Goal: Task Accomplishment & Management: Manage account settings

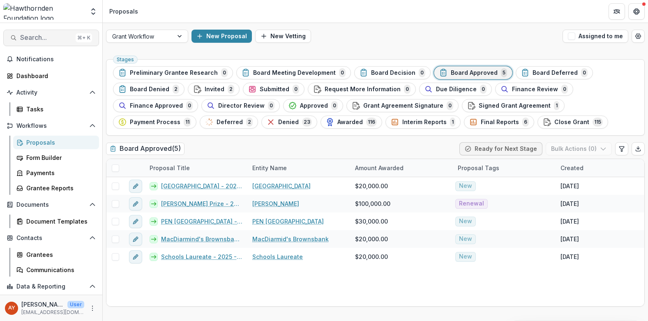
click at [28, 35] on span "Search..." at bounding box center [46, 38] width 52 height 8
type input "*******"
click at [148, 92] on span "Board Denied" at bounding box center [149, 89] width 39 height 7
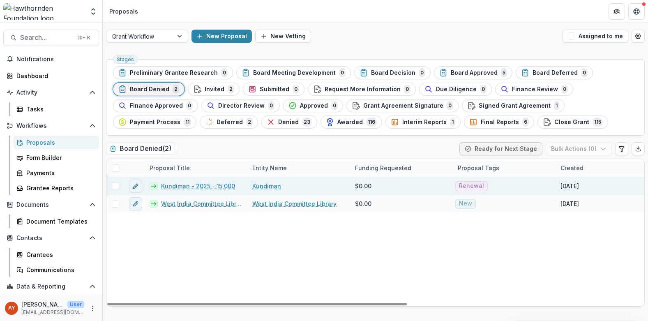
click at [192, 187] on link "Kundiman - 2025 - 15,000" at bounding box center [198, 186] width 74 height 9
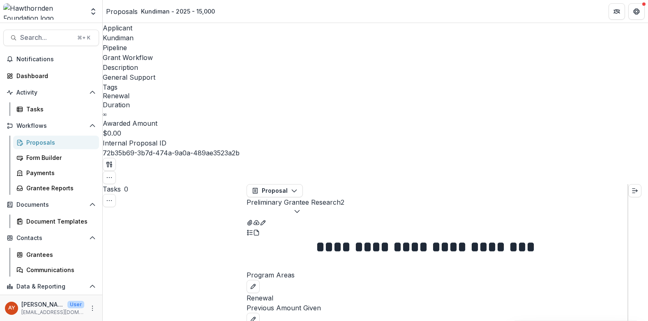
select select "**********"
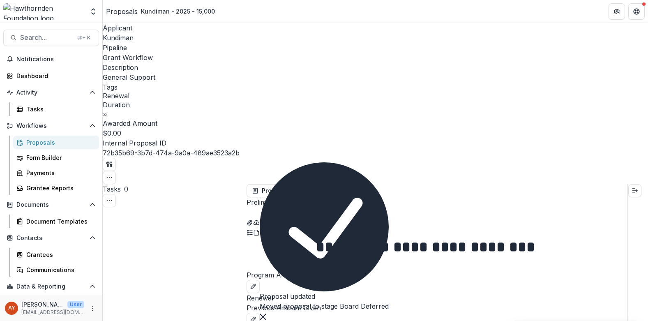
click at [136, 7] on link "Proposals" at bounding box center [122, 12] width 32 height 10
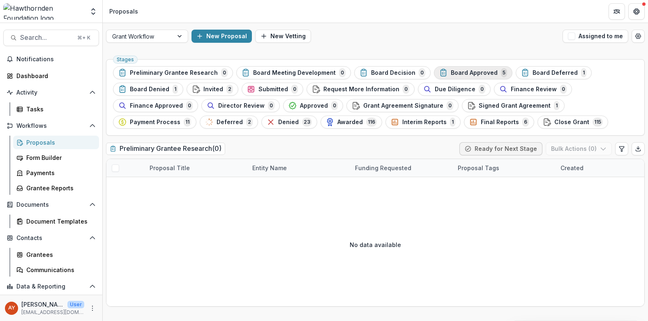
click at [483, 72] on span "Board Approved" at bounding box center [474, 72] width 47 height 7
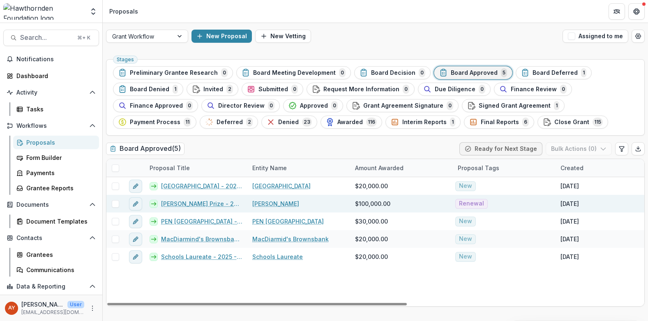
click at [142, 203] on div at bounding box center [134, 204] width 21 height 18
click at [138, 203] on icon "edit" at bounding box center [135, 204] width 7 height 7
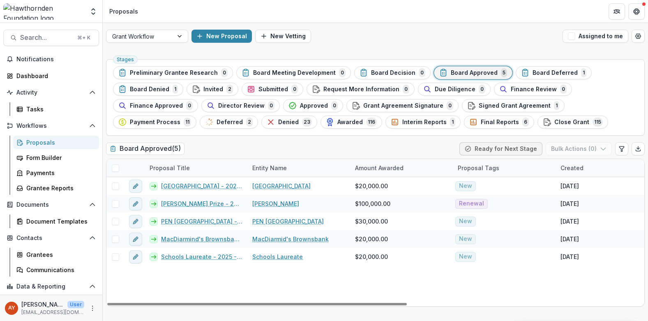
type input "********"
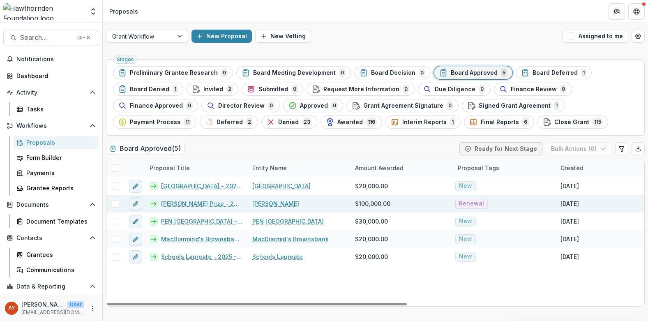
click at [223, 206] on link "[PERSON_NAME] Prize - 2025 - 100,000" at bounding box center [201, 203] width 81 height 9
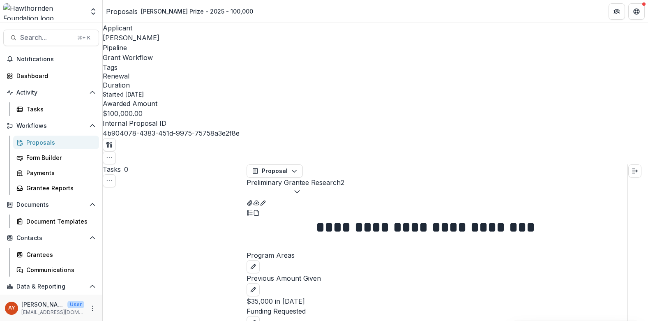
select select "**********"
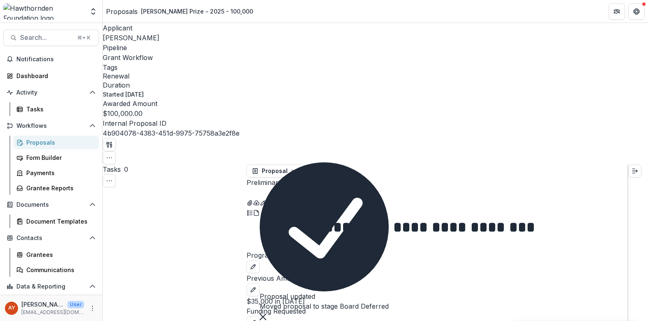
click at [122, 7] on div "Proposals" at bounding box center [122, 12] width 32 height 10
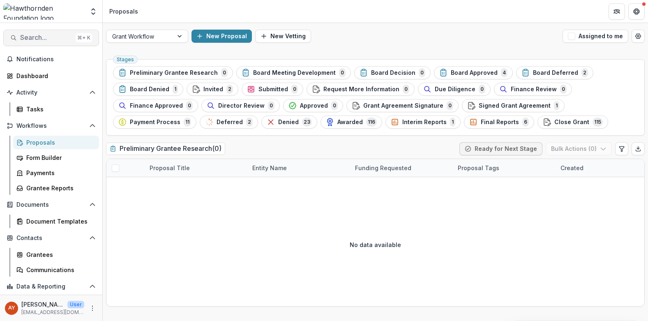
click at [39, 32] on button "Search... ⌘ + K" at bounding box center [51, 38] width 96 height 16
type input "*******"
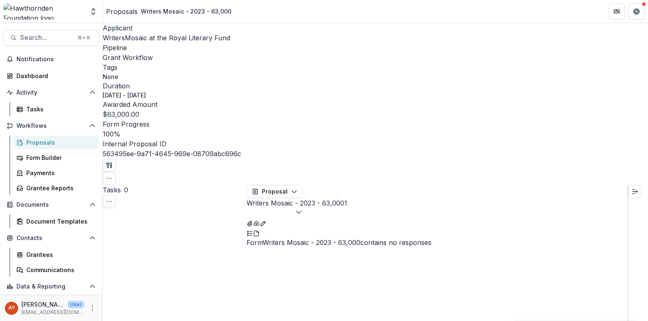
click at [141, 39] on span "WritersMosaic at the Royal Literary Fund" at bounding box center [166, 38] width 127 height 8
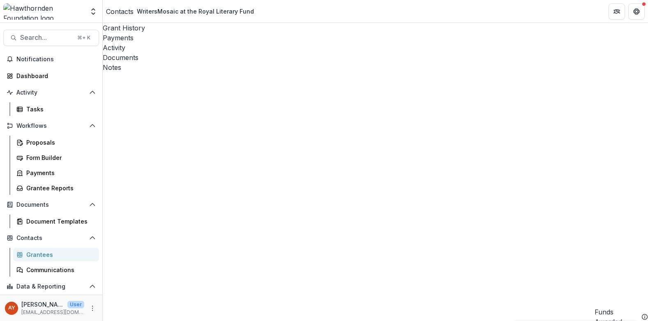
click at [256, 53] on div "Documents" at bounding box center [375, 58] width 545 height 10
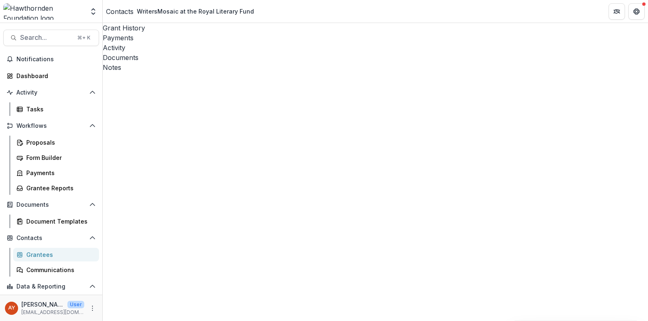
click at [7, 321] on icon "Close" at bounding box center [3, 326] width 7 height 7
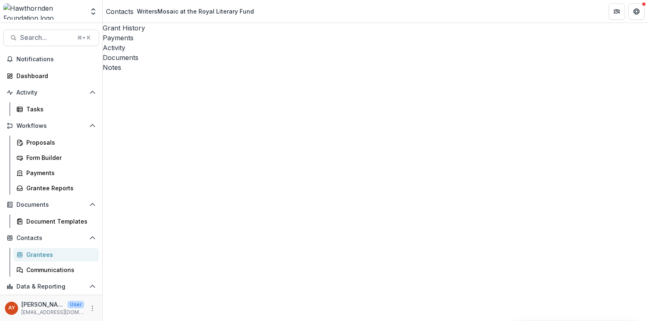
click at [7, 321] on button "Close" at bounding box center [3, 326] width 7 height 10
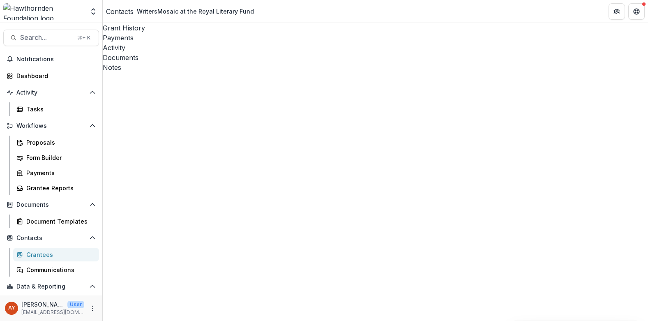
click at [7, 321] on button "Close" at bounding box center [3, 326] width 7 height 10
click at [60, 37] on span "Search..." at bounding box center [46, 38] width 52 height 8
type input "*********"
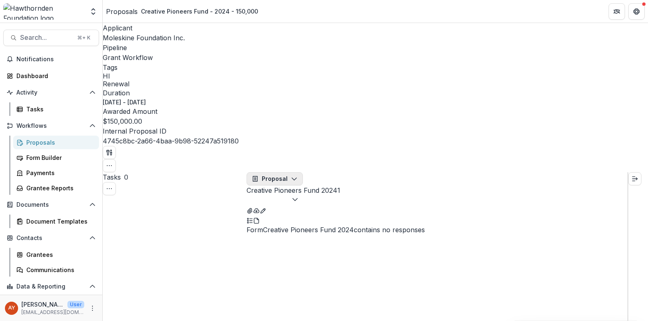
click at [289, 172] on button "Proposal" at bounding box center [275, 178] width 56 height 13
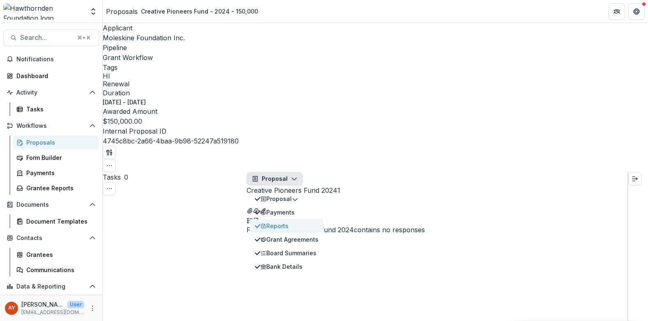
click at [315, 222] on div "Reports" at bounding box center [290, 226] width 58 height 9
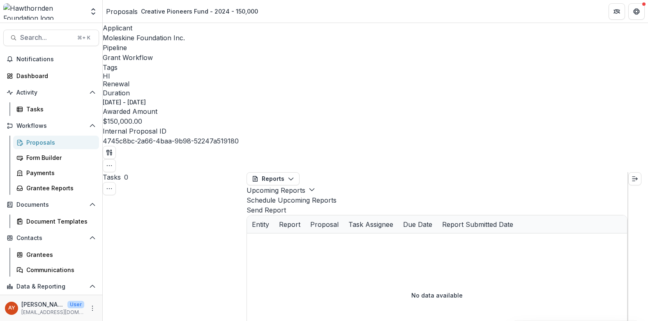
click at [315, 185] on button "Upcoming Reports" at bounding box center [281, 190] width 69 height 10
click at [361, 220] on span "Completed Reports" at bounding box center [353, 224] width 66 height 9
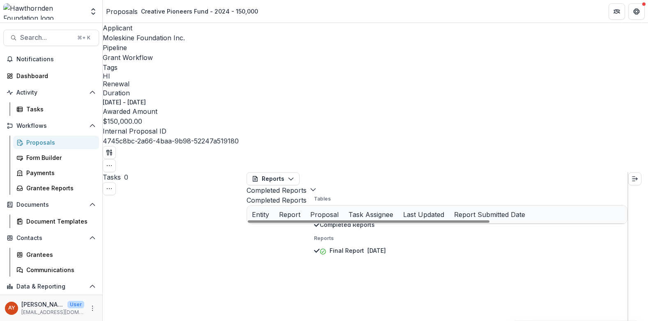
drag, startPoint x: 452, startPoint y: 149, endPoint x: 448, endPoint y: 147, distance: 4.6
click at [452, 224] on div "Moleskine Foundation Inc. Final Report Creative Pioneers Fund - 2024 - 150,000 …" at bounding box center [437, 224] width 380 height 0
click at [389, 228] on link "Final Report" at bounding box center [372, 232] width 35 height 9
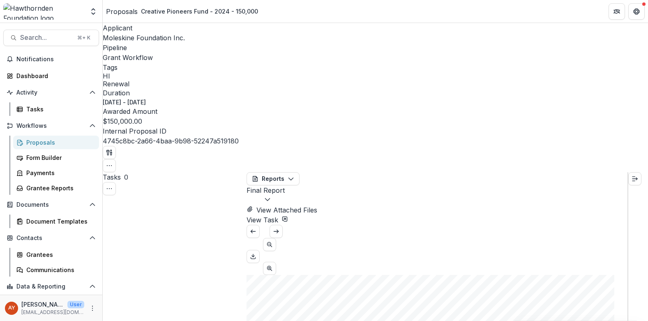
scroll to position [2360, 0]
click at [135, 9] on div "Proposals" at bounding box center [122, 12] width 32 height 10
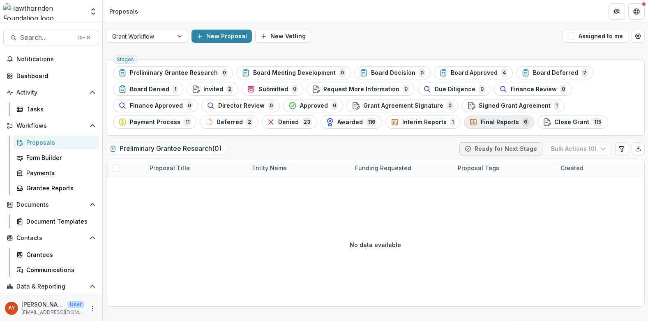
click at [494, 122] on span "Final Reports" at bounding box center [500, 122] width 38 height 7
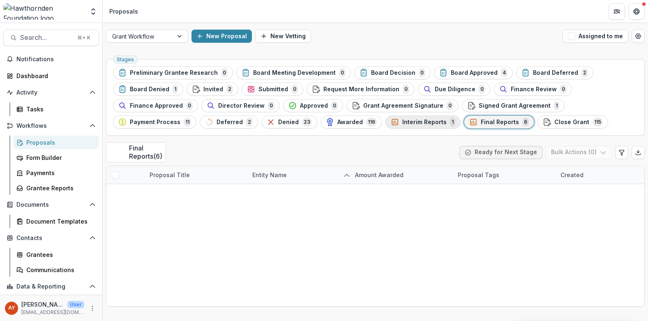
click at [402, 123] on span "Interim Reports" at bounding box center [424, 122] width 44 height 7
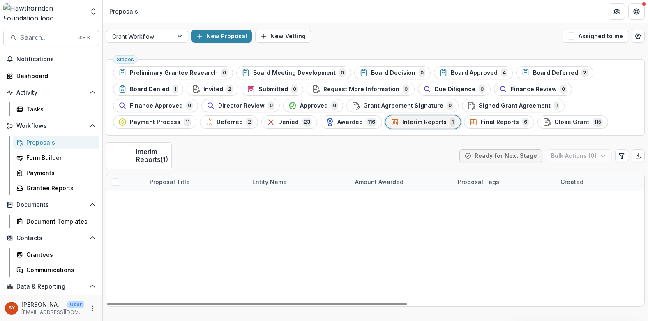
click at [197, 196] on link "London Centre for the Humanities - 2024 - 50,000" at bounding box center [201, 200] width 81 height 9
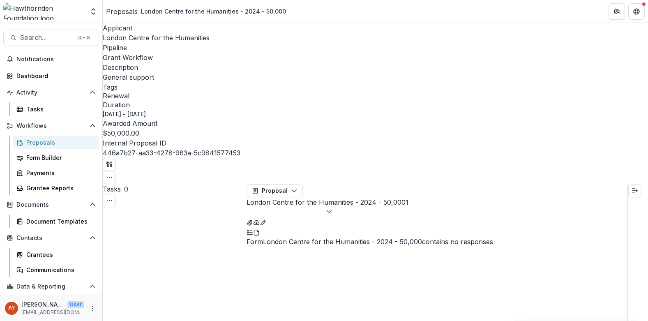
click at [356, 197] on button "London Centre for the Humanities - 2024 - 50,000 1" at bounding box center [328, 207] width 162 height 20
click at [280, 184] on button "Proposal" at bounding box center [275, 190] width 56 height 13
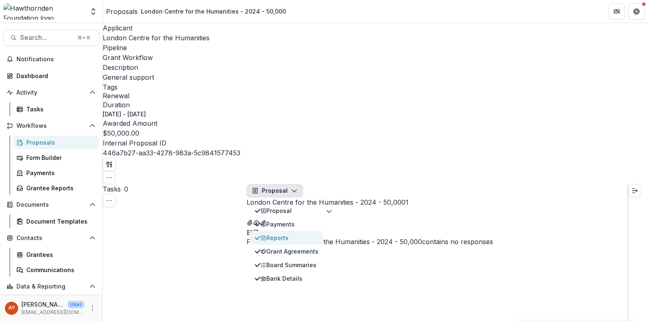
click at [295, 233] on div "Reports" at bounding box center [290, 237] width 58 height 9
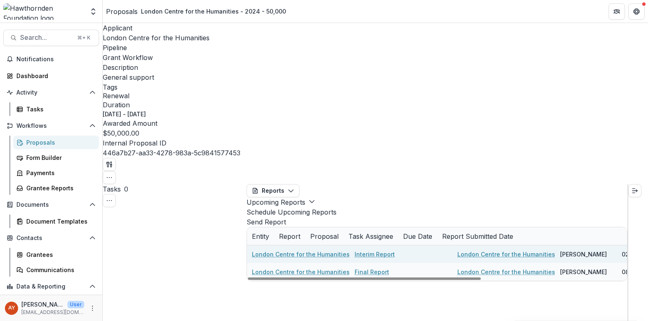
click at [395, 250] on link "Interim Report" at bounding box center [375, 254] width 40 height 9
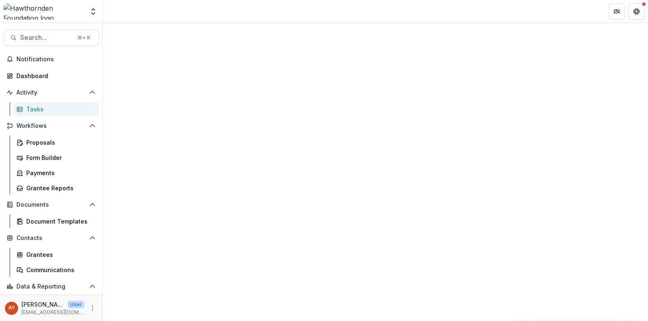
select select "********"
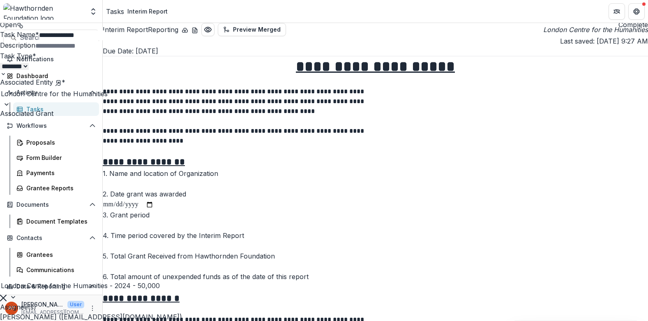
click at [428, 321] on div "**********" at bounding box center [324, 321] width 648 height 0
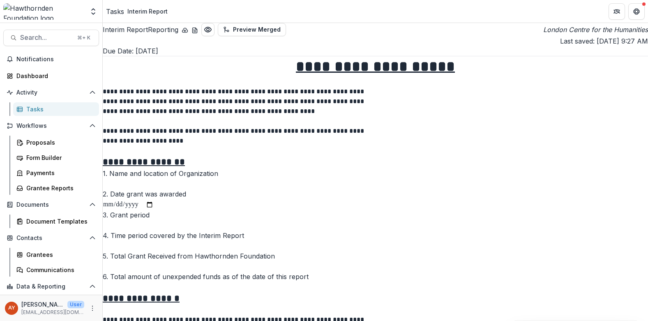
scroll to position [1243, 0]
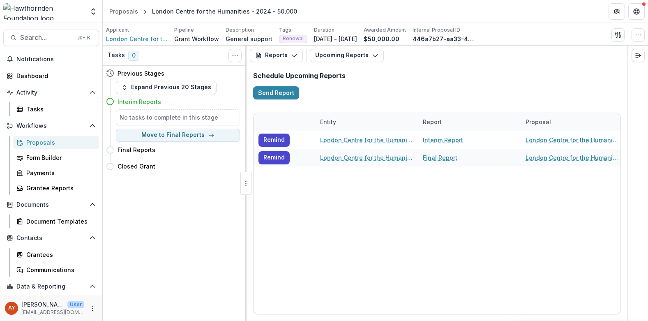
click at [49, 141] on div "Proposals" at bounding box center [59, 142] width 66 height 9
